Goal: Check status: Check status

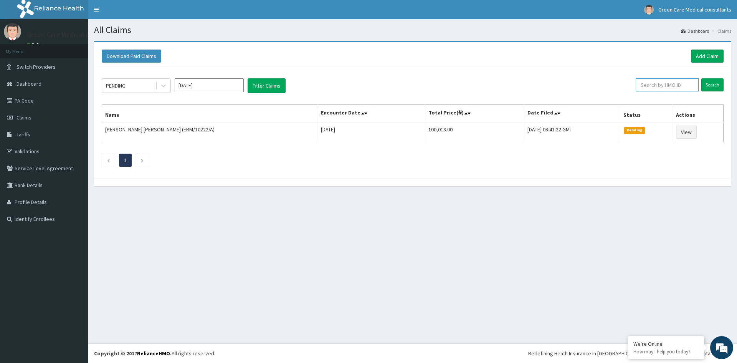
click at [666, 82] on input "text" at bounding box center [667, 84] width 63 height 13
type input "STZ/10234/B"
click at [713, 83] on input "Search" at bounding box center [712, 84] width 22 height 13
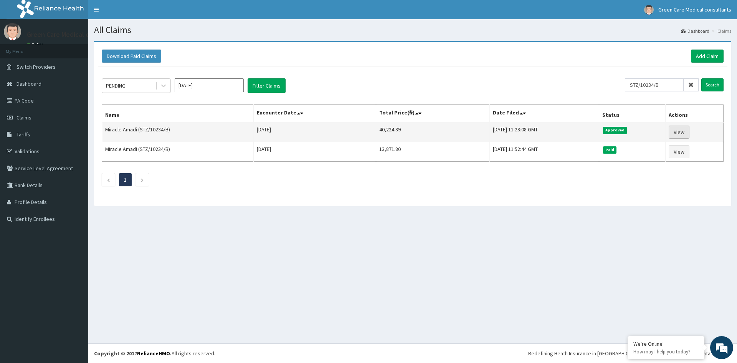
click at [684, 132] on link "View" at bounding box center [679, 132] width 21 height 13
